Goal: Task Accomplishment & Management: Manage account settings

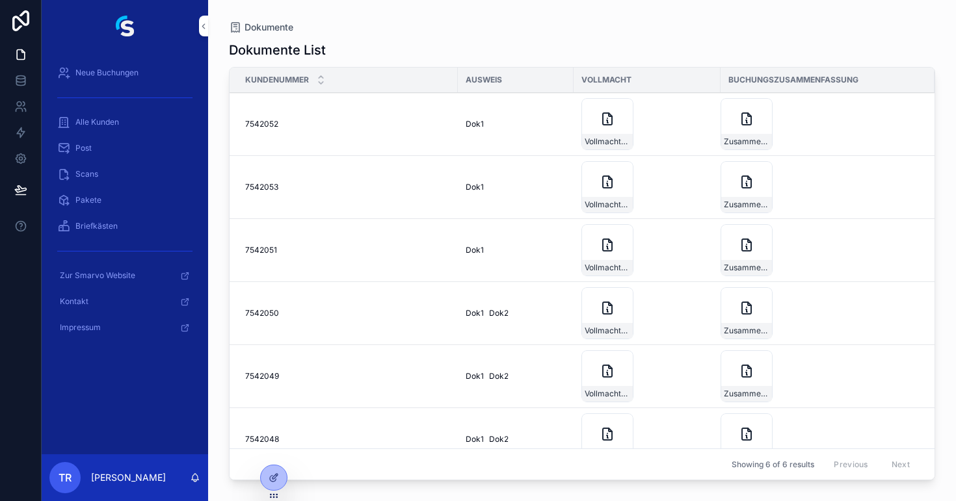
click at [126, 31] on img "scrollable content" at bounding box center [125, 26] width 18 height 21
click at [16, 158] on icon at bounding box center [21, 159] width 10 height 10
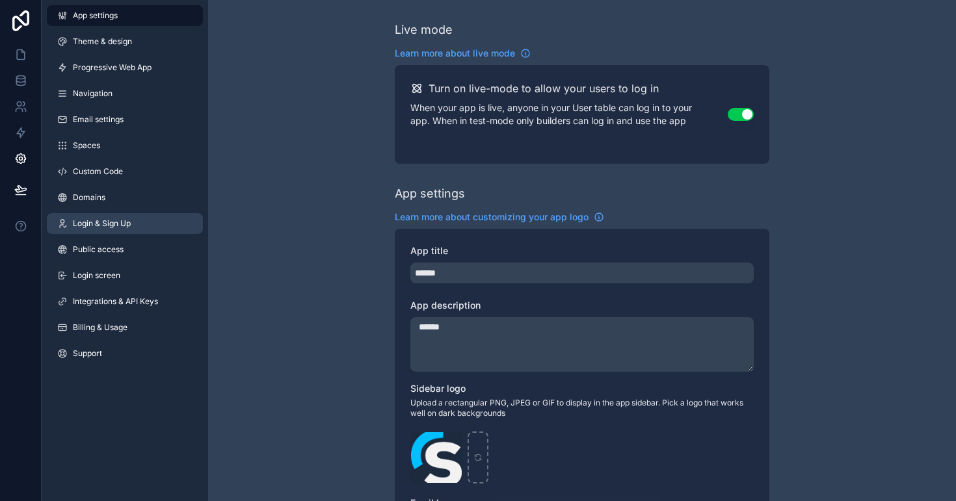
click at [94, 218] on span "Login & Sign Up" at bounding box center [102, 223] width 58 height 10
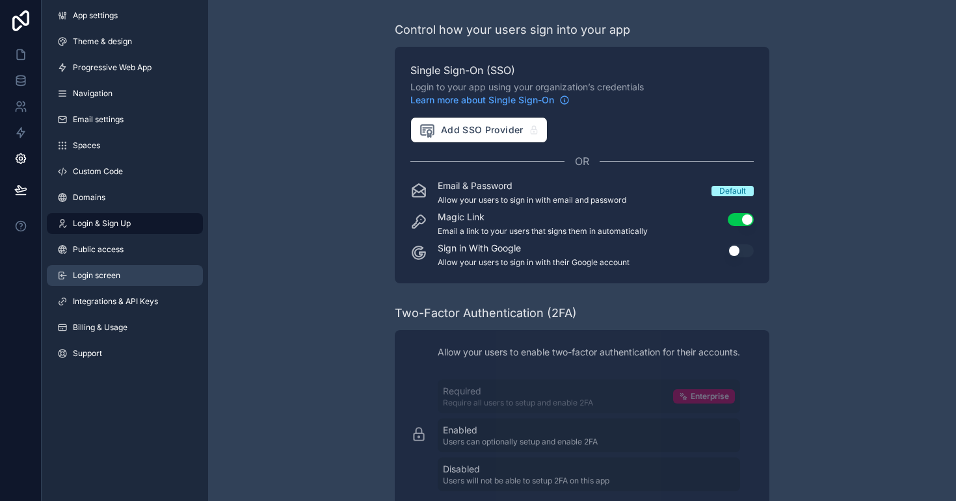
click at [125, 272] on link "Login screen" at bounding box center [125, 275] width 156 height 21
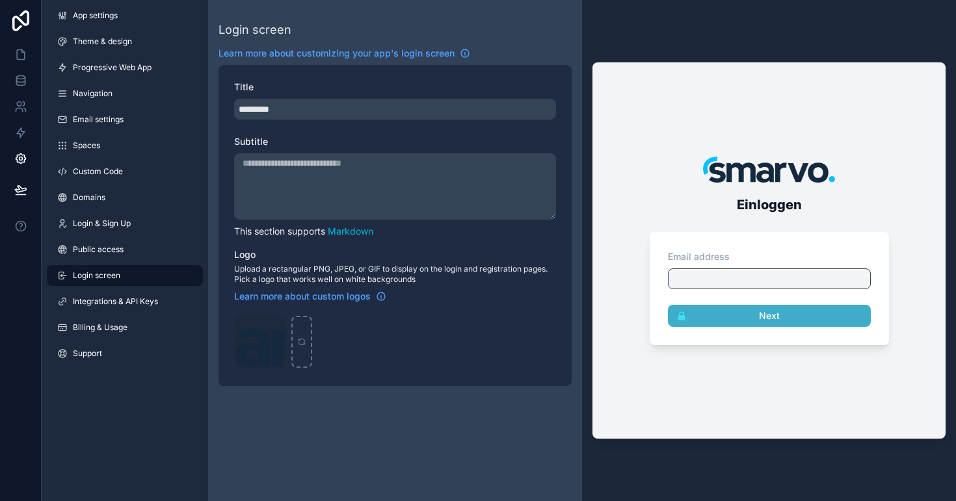
click at [355, 177] on textarea "Subtitle" at bounding box center [395, 186] width 322 height 66
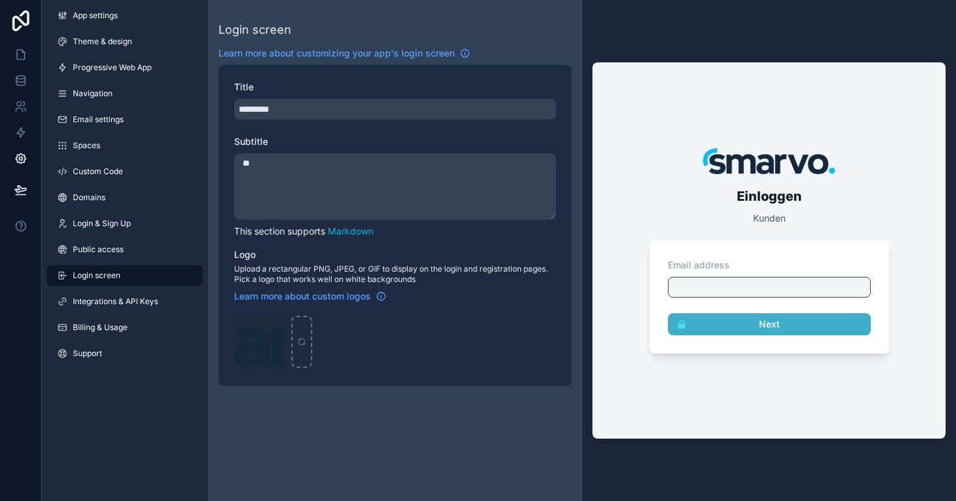
type textarea "*"
